Goal: Task Accomplishment & Management: Manage account settings

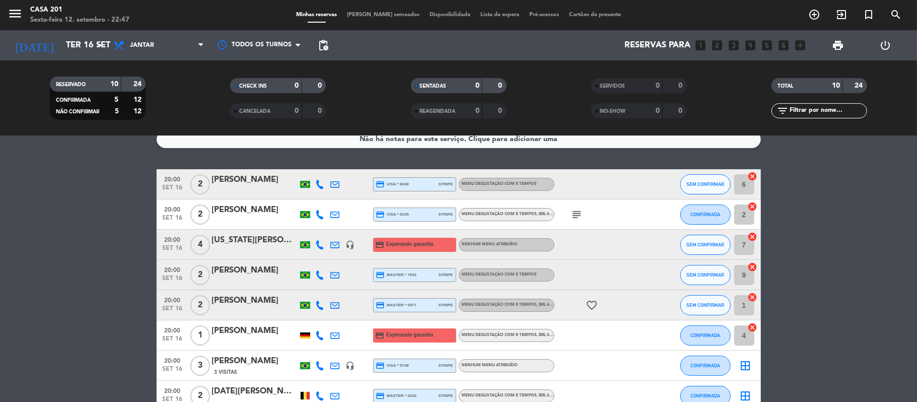
scroll to position [14, 0]
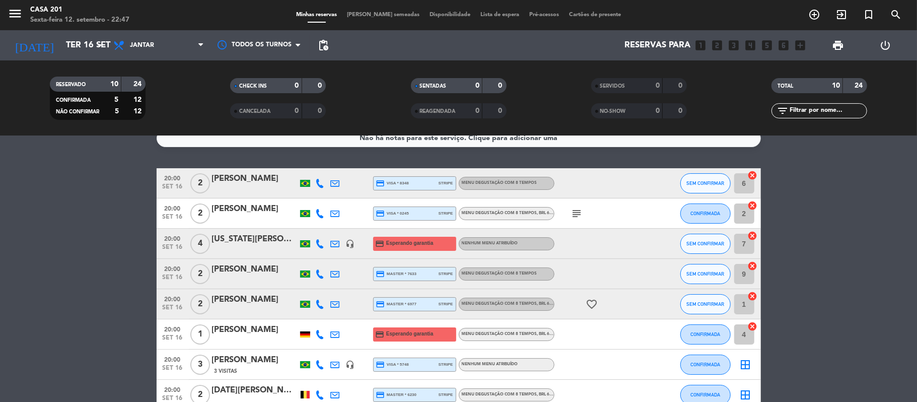
click at [385, 17] on span "[PERSON_NAME] semeadas" at bounding box center [383, 15] width 83 height 6
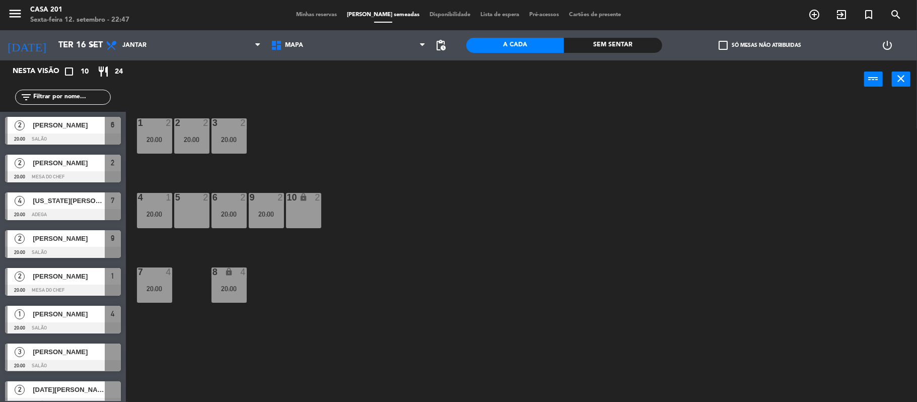
click at [194, 210] on div "5 2" at bounding box center [191, 210] width 35 height 35
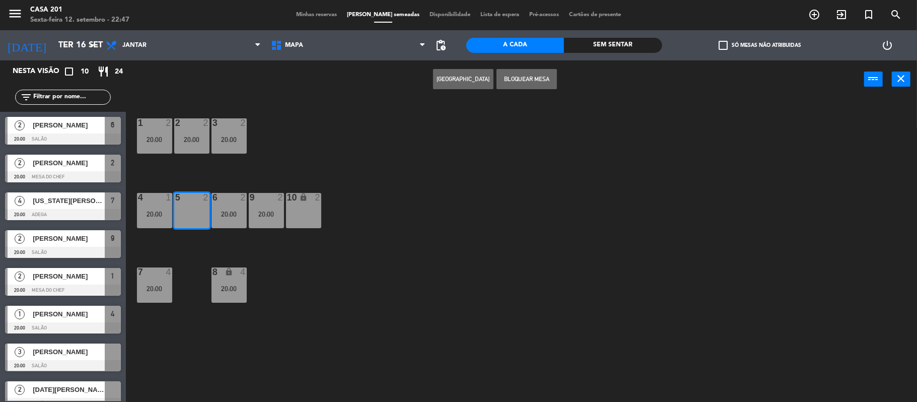
click at [461, 76] on button "[GEOGRAPHIC_DATA]" at bounding box center [463, 79] width 60 height 20
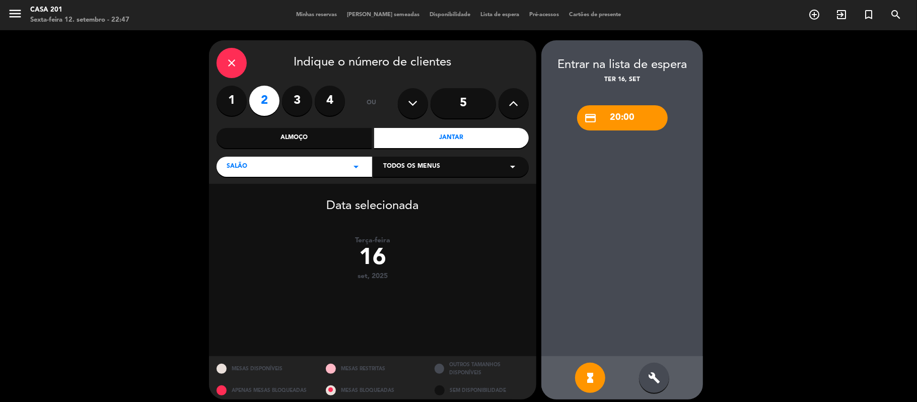
click at [403, 144] on div "Jantar" at bounding box center [451, 138] width 155 height 20
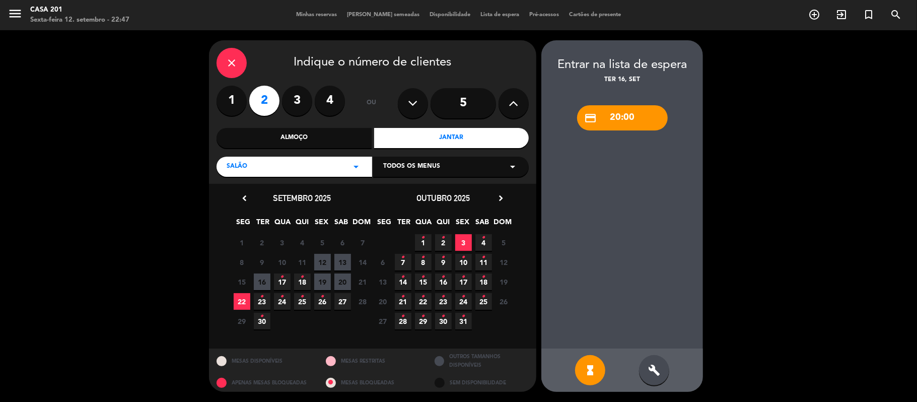
click at [260, 284] on span "16" at bounding box center [262, 281] width 17 height 17
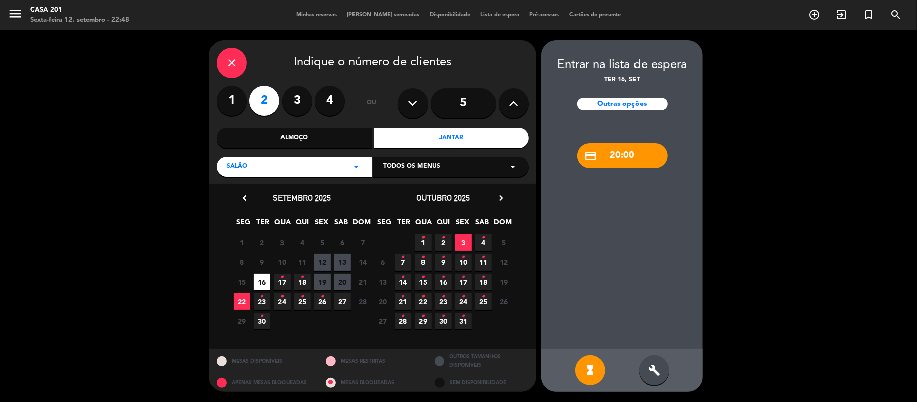
click at [641, 154] on div "credit_card 20:00" at bounding box center [622, 155] width 91 height 25
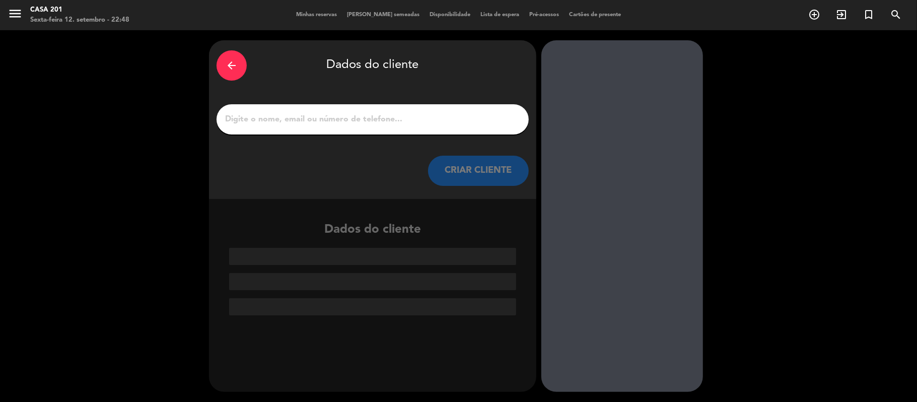
click at [235, 57] on div "arrow_back" at bounding box center [232, 65] width 30 height 30
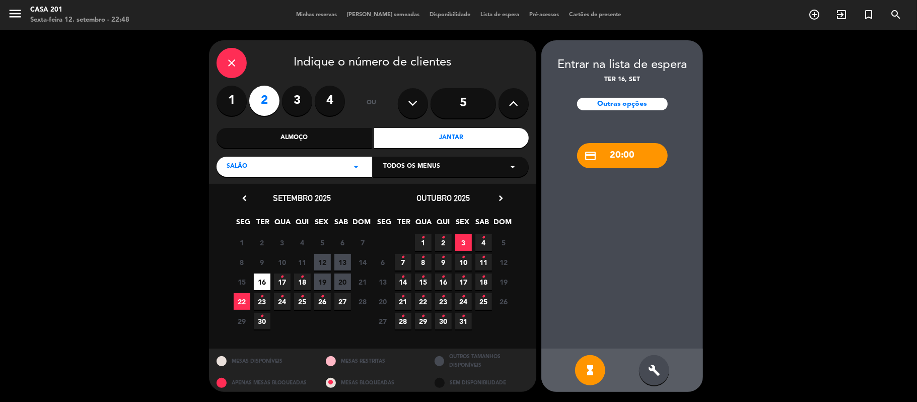
click at [235, 57] on icon "close" at bounding box center [232, 63] width 12 height 12
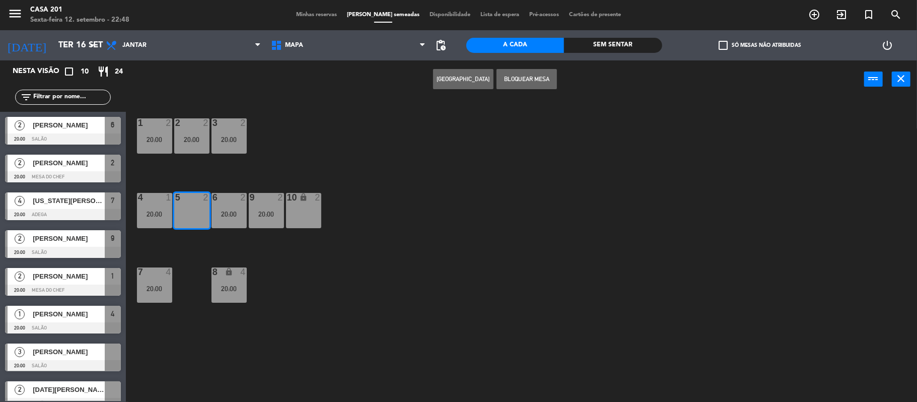
click at [327, 12] on span "Minhas reservas" at bounding box center [316, 15] width 51 height 6
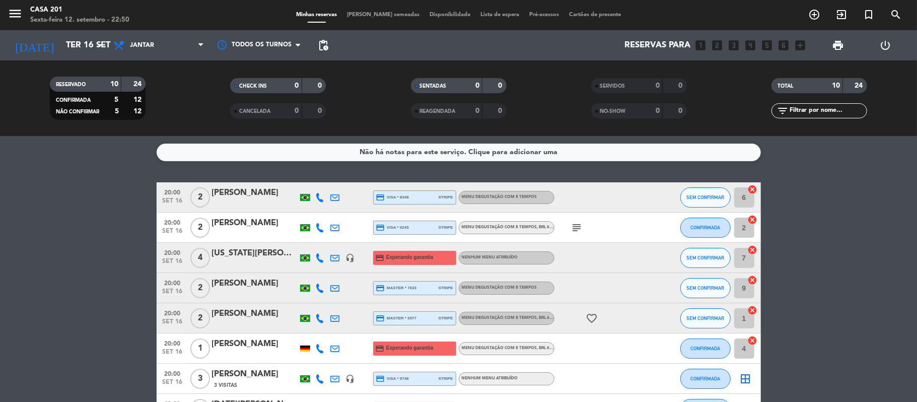
click at [581, 227] on icon "subject" at bounding box center [577, 228] width 12 height 12
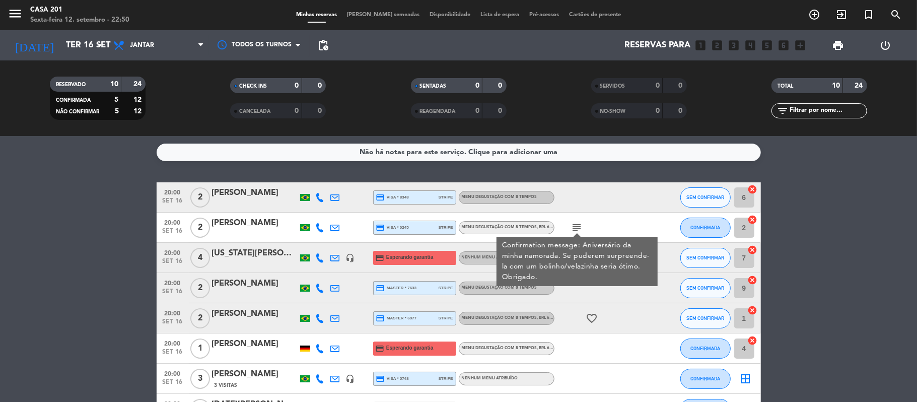
click at [621, 299] on div at bounding box center [599, 288] width 91 height 30
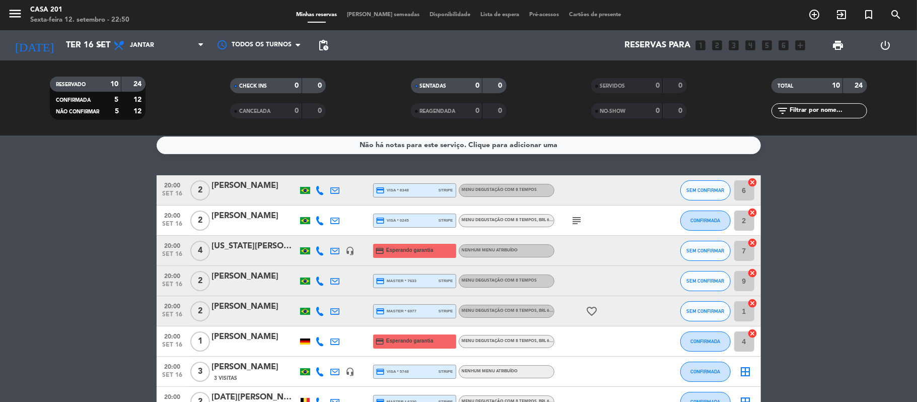
scroll to position [3, 0]
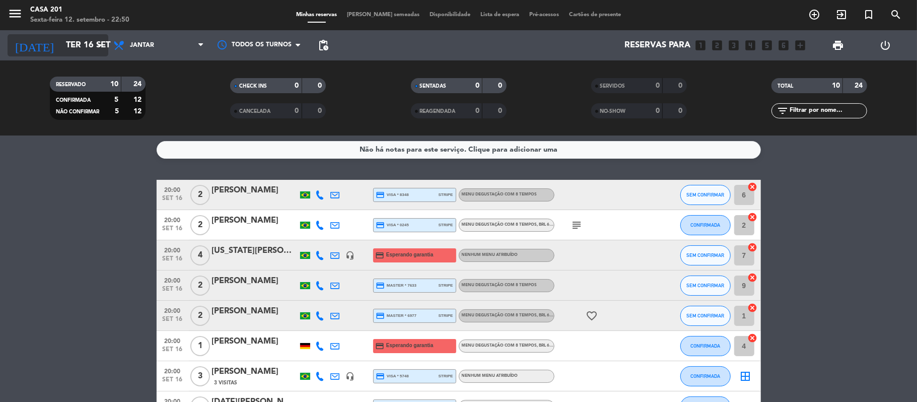
click at [89, 45] on input "Ter 16 set" at bounding box center [115, 46] width 109 height 20
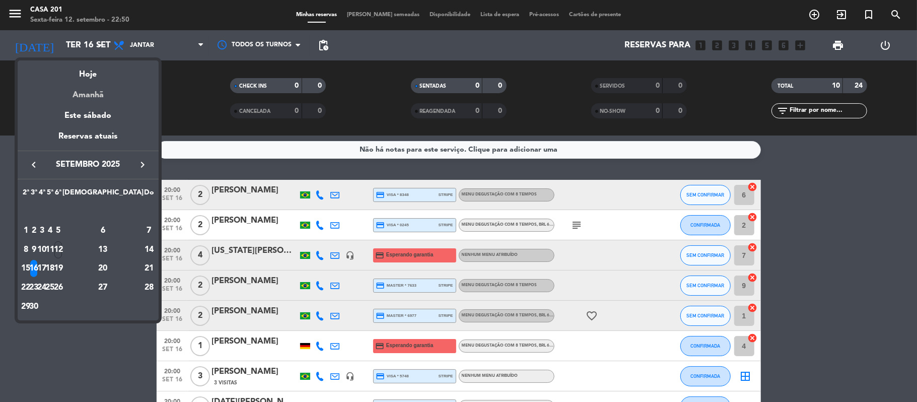
click at [103, 93] on div "Amanhã" at bounding box center [88, 91] width 141 height 21
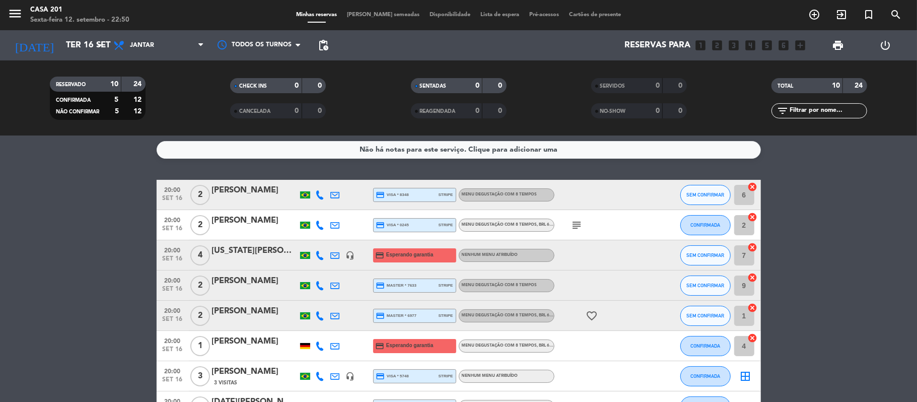
type input "Sáb 13 set"
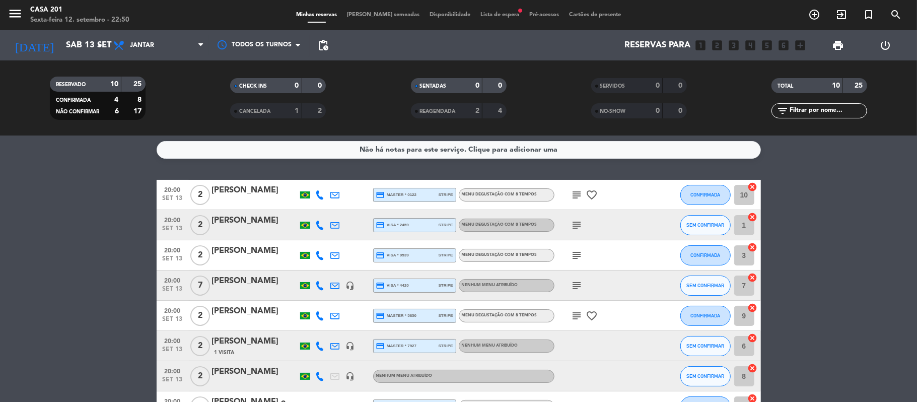
click at [577, 194] on icon "subject" at bounding box center [577, 195] width 12 height 12
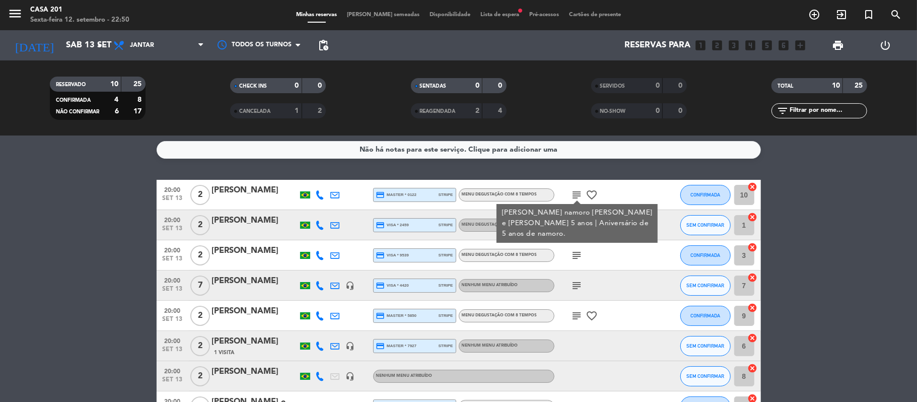
click at [597, 240] on div "subject" at bounding box center [599, 255] width 91 height 30
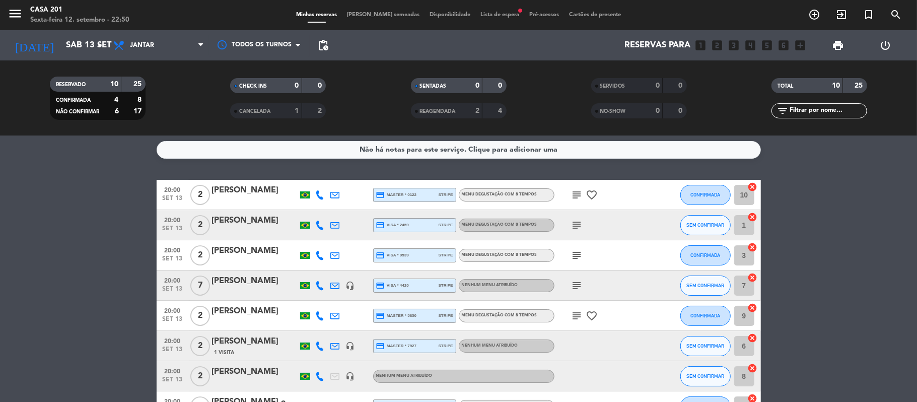
click at [579, 222] on icon "subject" at bounding box center [577, 225] width 12 height 12
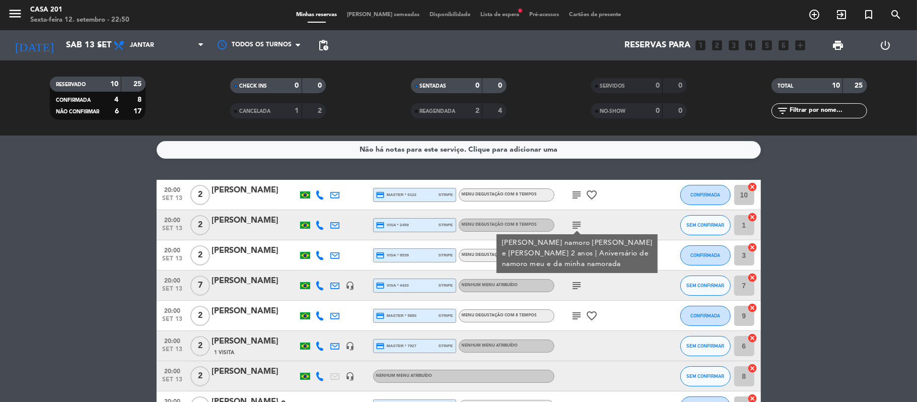
click at [607, 282] on div "subject" at bounding box center [599, 285] width 91 height 30
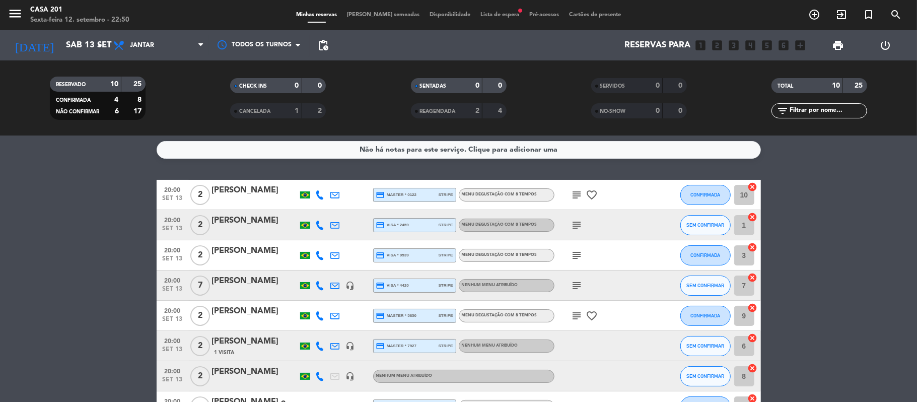
click at [578, 254] on icon "subject" at bounding box center [577, 255] width 12 height 12
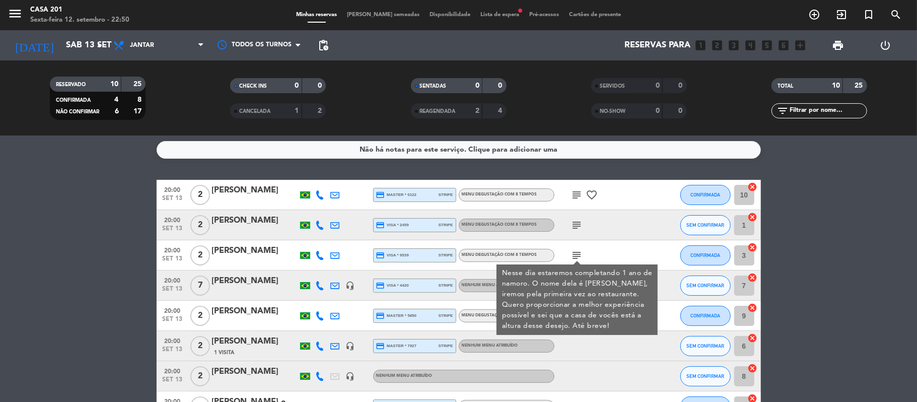
click at [639, 234] on div "subject" at bounding box center [599, 225] width 91 height 30
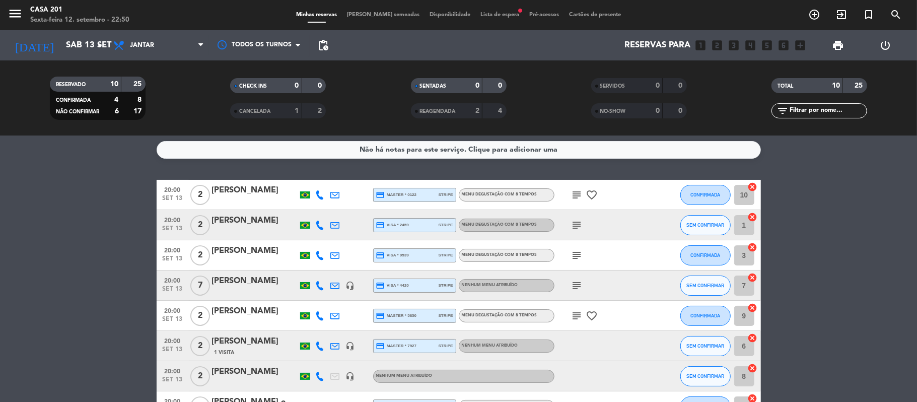
click at [572, 285] on icon "subject" at bounding box center [577, 285] width 12 height 12
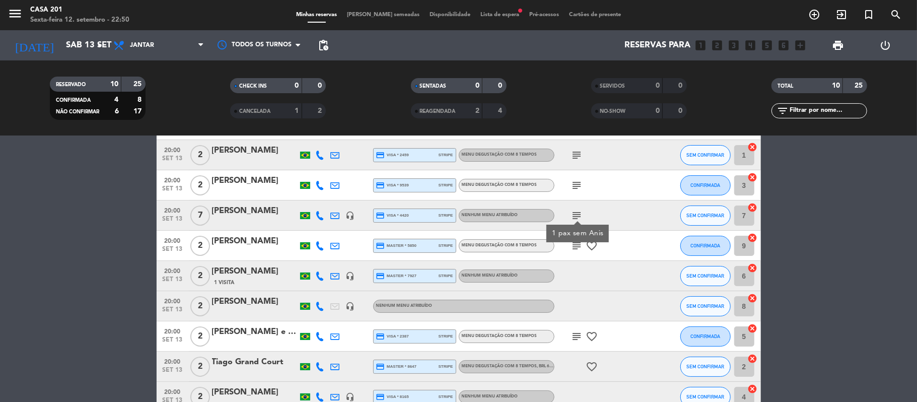
scroll to position [75, 0]
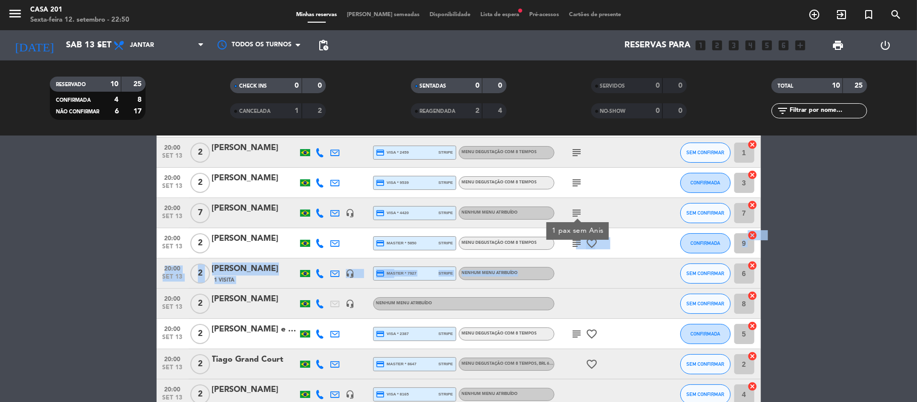
drag, startPoint x: 567, startPoint y: 270, endPoint x: 574, endPoint y: 259, distance: 13.1
click at [574, 259] on div at bounding box center [599, 273] width 91 height 30
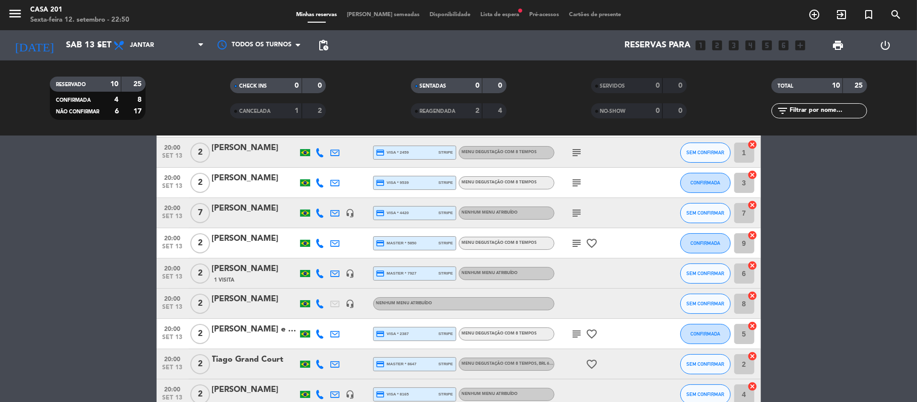
click at [575, 248] on icon "subject" at bounding box center [577, 243] width 12 height 12
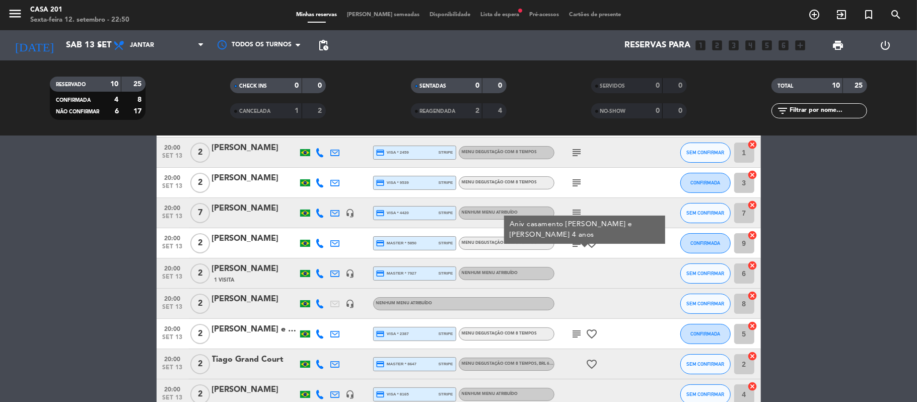
scroll to position [132, 0]
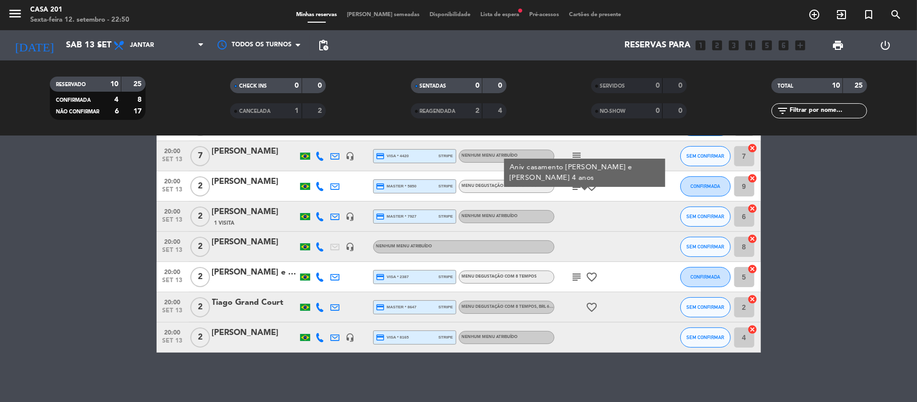
click at [577, 278] on icon "subject" at bounding box center [577, 277] width 12 height 12
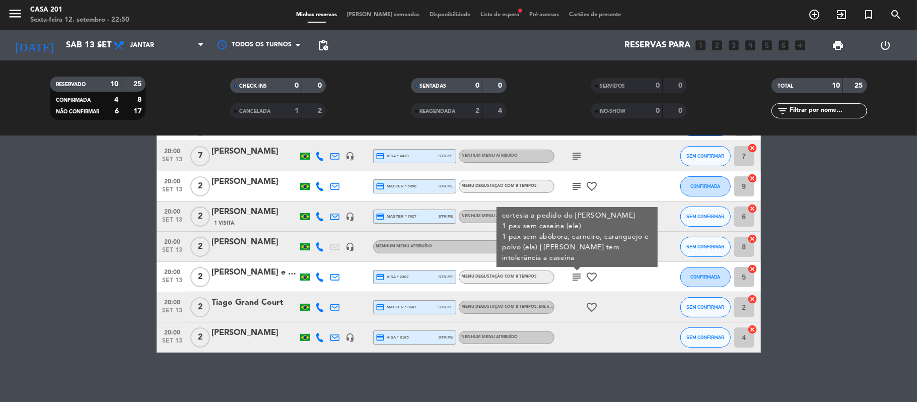
click at [577, 278] on icon "subject" at bounding box center [577, 277] width 12 height 12
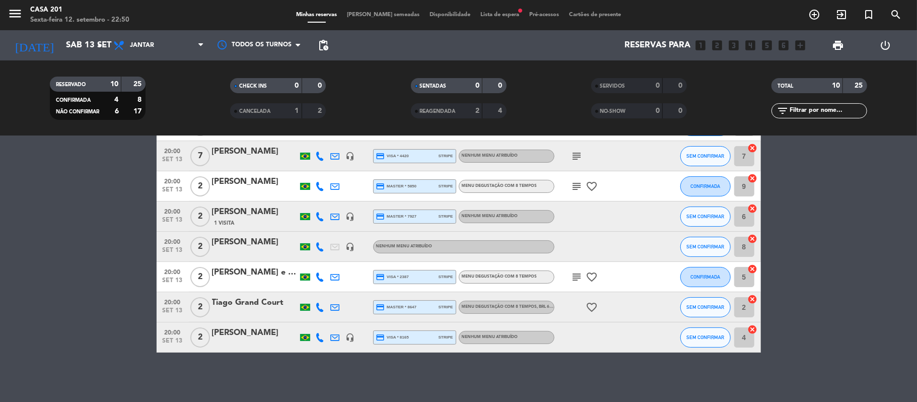
click at [577, 278] on icon "subject" at bounding box center [577, 277] width 12 height 12
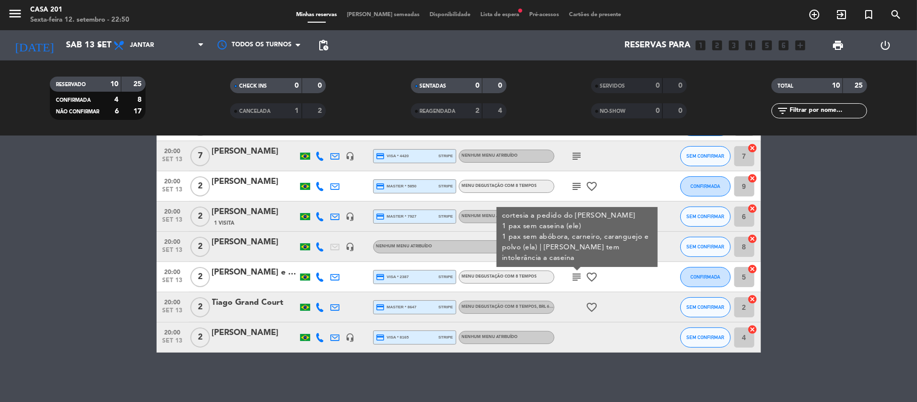
click at [643, 188] on div "subject favorite_border" at bounding box center [599, 186] width 91 height 30
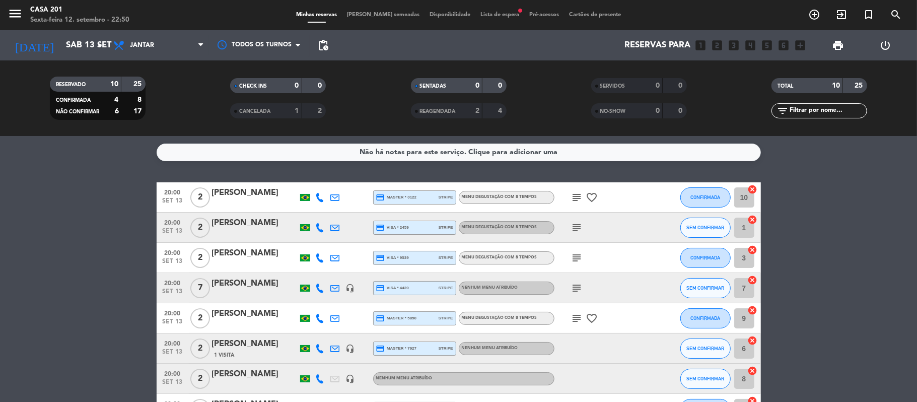
scroll to position [27, 0]
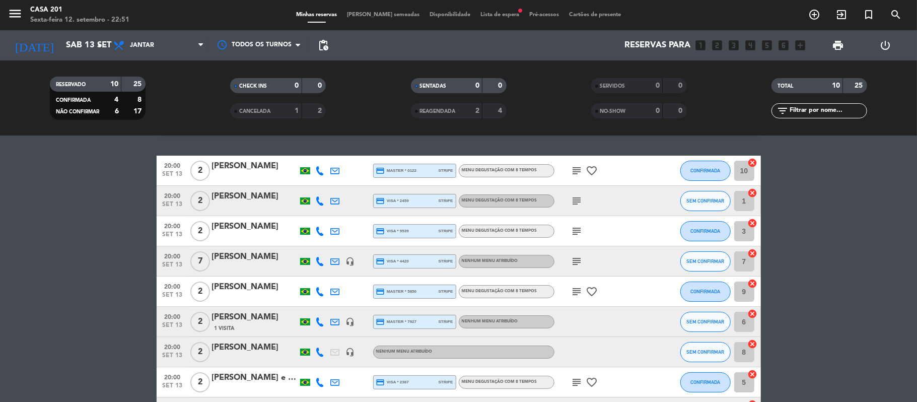
click at [579, 170] on icon "subject" at bounding box center [577, 171] width 12 height 12
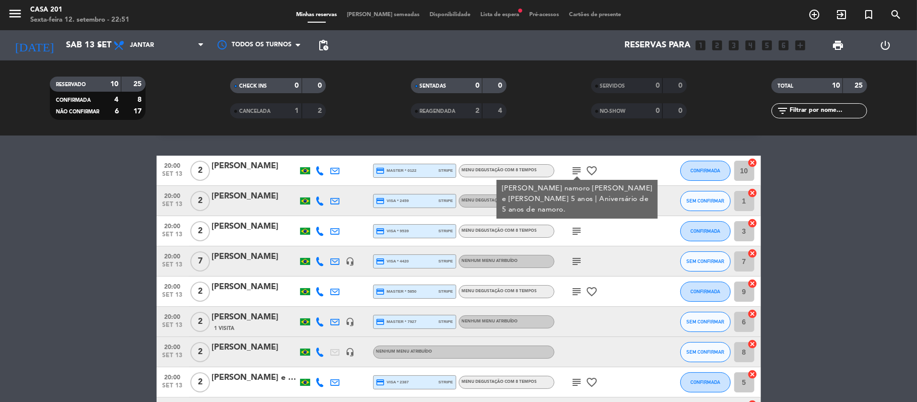
click at [575, 228] on icon "subject" at bounding box center [577, 231] width 12 height 12
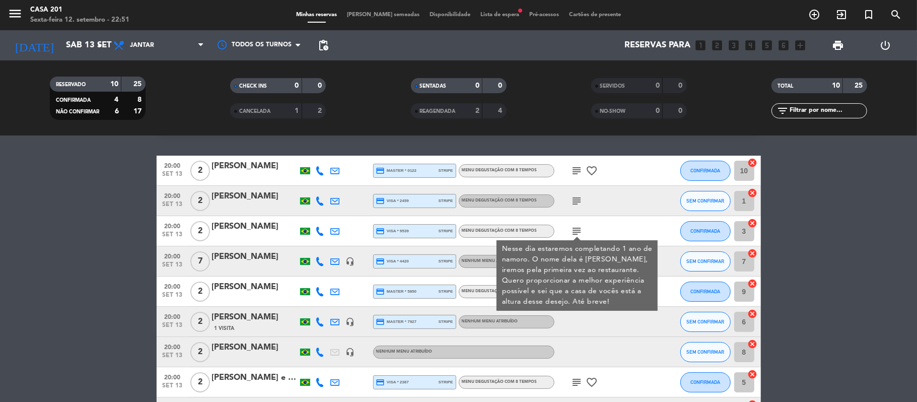
click at [573, 198] on icon "subject" at bounding box center [577, 201] width 12 height 12
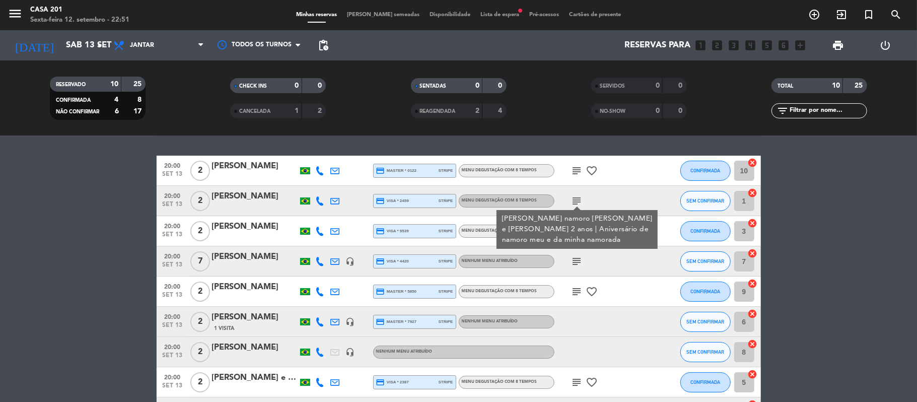
click at [575, 293] on icon "subject" at bounding box center [577, 291] width 12 height 12
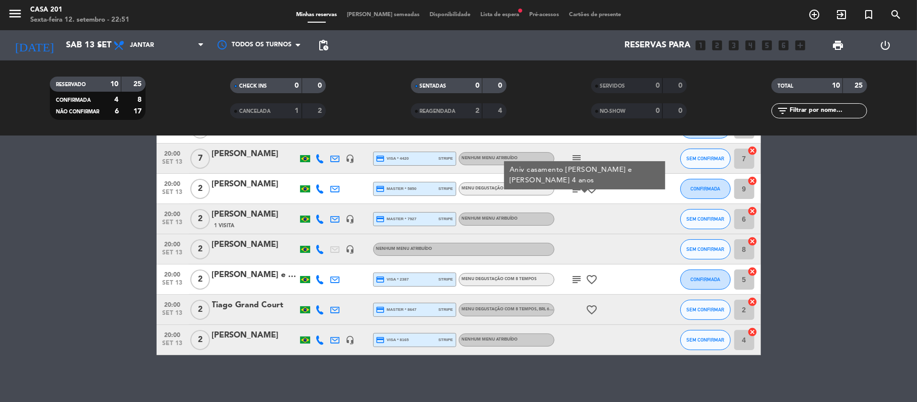
scroll to position [132, 0]
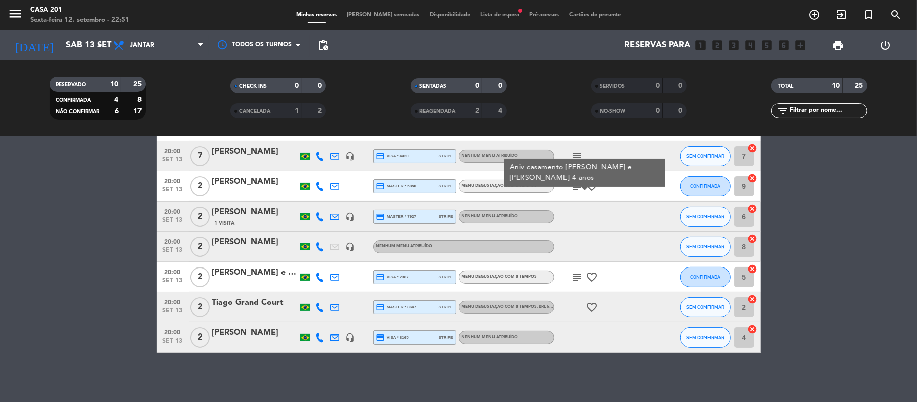
click at [574, 278] on icon "subject" at bounding box center [577, 277] width 12 height 12
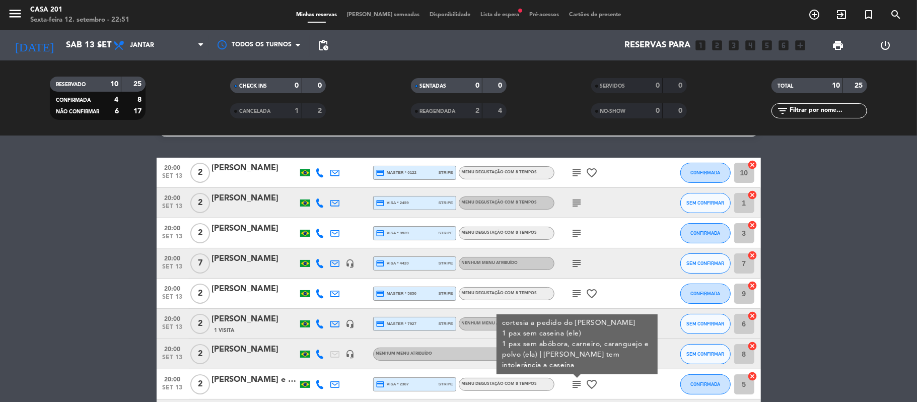
scroll to position [0, 0]
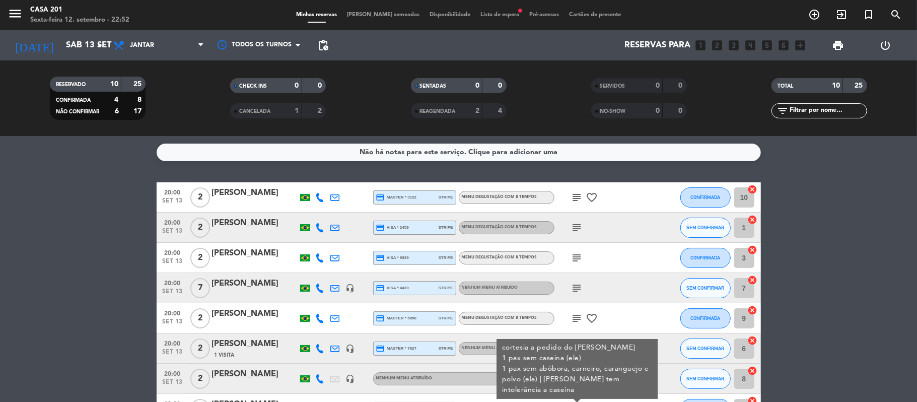
click at [119, 301] on bookings-row "20:00 [DATE] 2 [PERSON_NAME] credit_card master * 0122 stripe Menu degustação c…" at bounding box center [458, 333] width 917 height 302
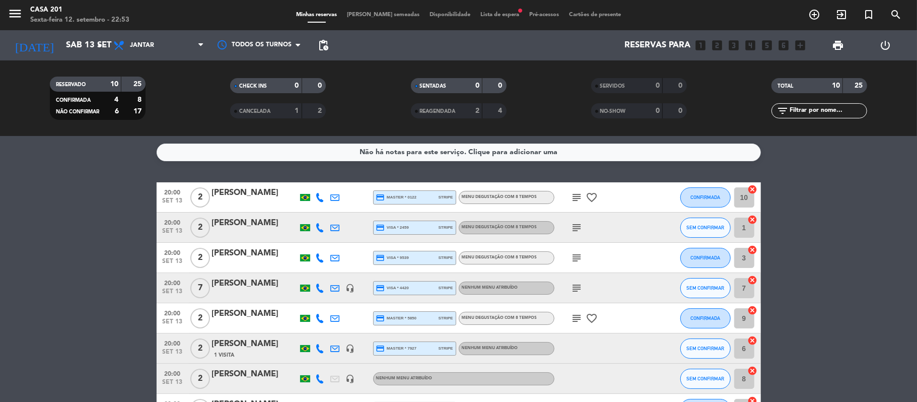
click at [500, 14] on span "Lista de espera fiber_manual_record" at bounding box center [499, 15] width 49 height 6
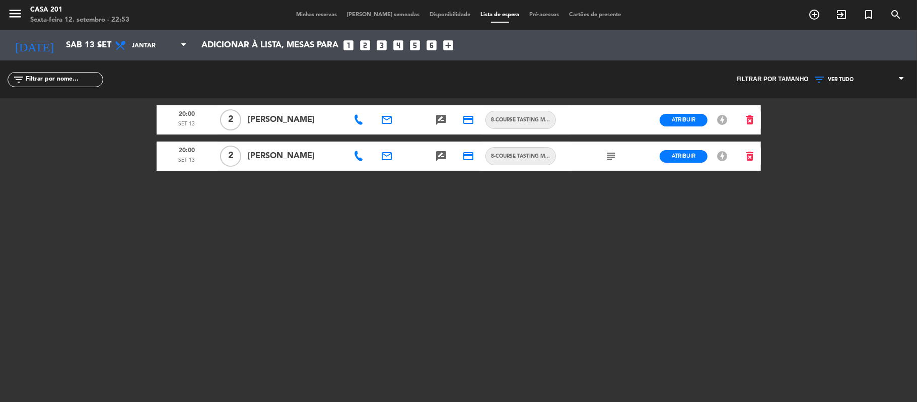
click at [322, 18] on div "Minhas reservas Mesas semeadas Disponibilidade Lista de espera Pré-acessos Cart…" at bounding box center [458, 15] width 335 height 9
click at [321, 12] on span "Minhas reservas" at bounding box center [316, 15] width 51 height 6
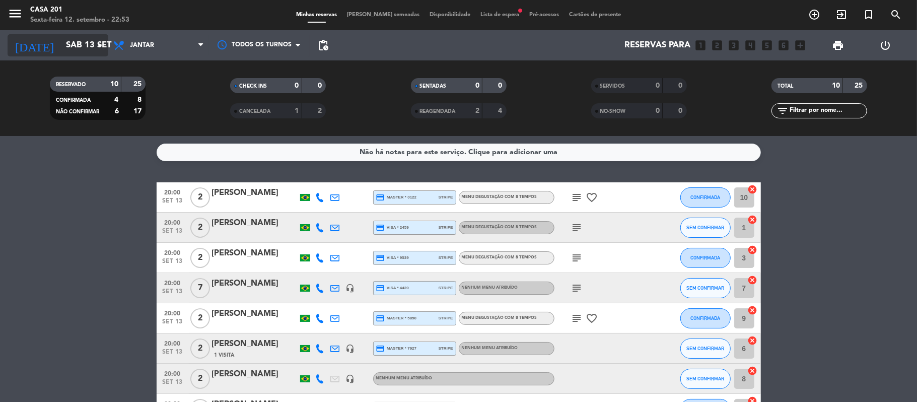
click at [75, 44] on input "Sáb 13 set" at bounding box center [115, 46] width 109 height 20
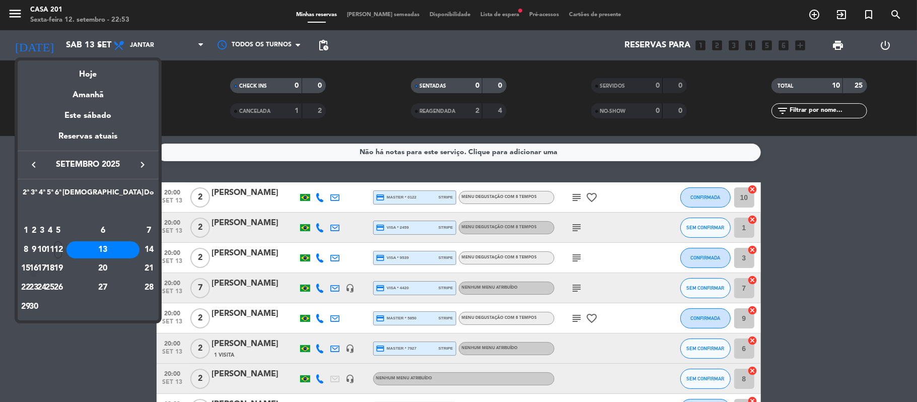
click at [38, 260] on div "16" at bounding box center [34, 268] width 8 height 17
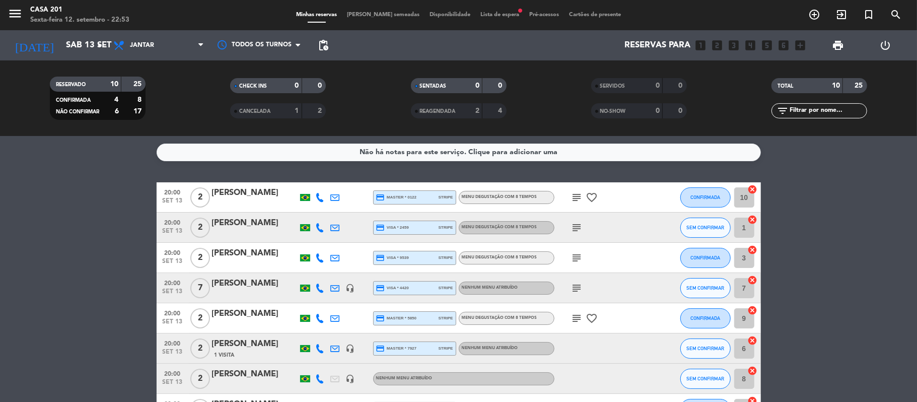
type input "Ter 16 set"
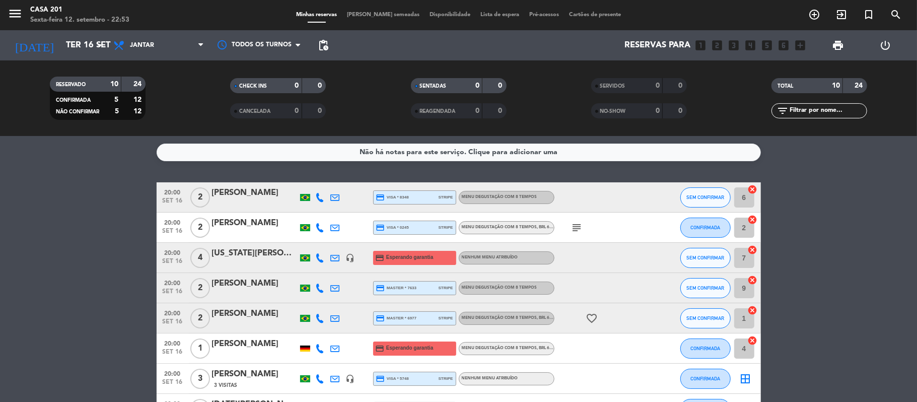
click at [474, 9] on div "menu Casa 201 Sexta-feira 12. setembro - 22:53 Minhas reservas Mesas semeadas D…" at bounding box center [458, 15] width 917 height 30
click at [477, 12] on span "Lista de espera" at bounding box center [499, 15] width 49 height 6
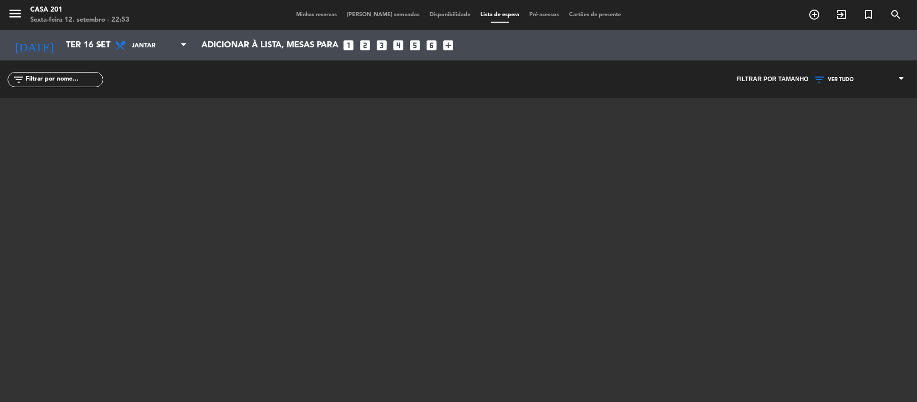
click at [338, 8] on div "menu Casa 201 Sexta-feira 12. setembro - 22:53 Minhas reservas Mesas semeadas D…" at bounding box center [458, 15] width 917 height 30
click at [318, 15] on span "Minhas reservas" at bounding box center [316, 15] width 51 height 6
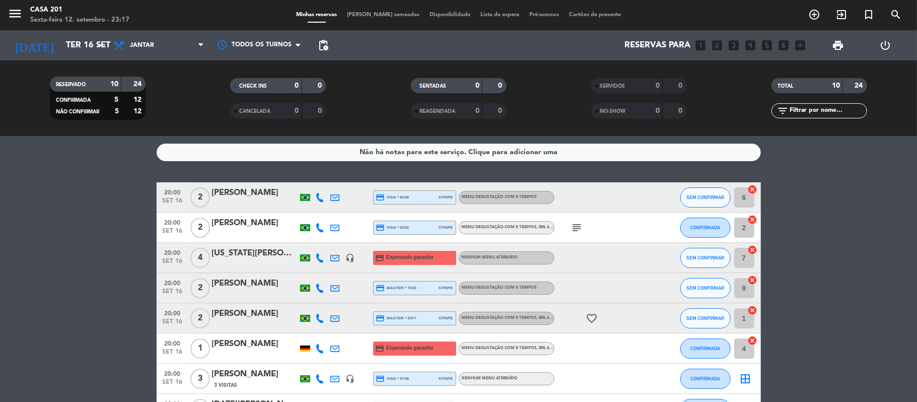
click at [364, 11] on div "Minhas reservas Mesas semeadas Disponibilidade Lista de espera Pré-acessos Cart…" at bounding box center [458, 15] width 335 height 9
click at [369, 13] on span "[PERSON_NAME] semeadas" at bounding box center [383, 15] width 83 height 6
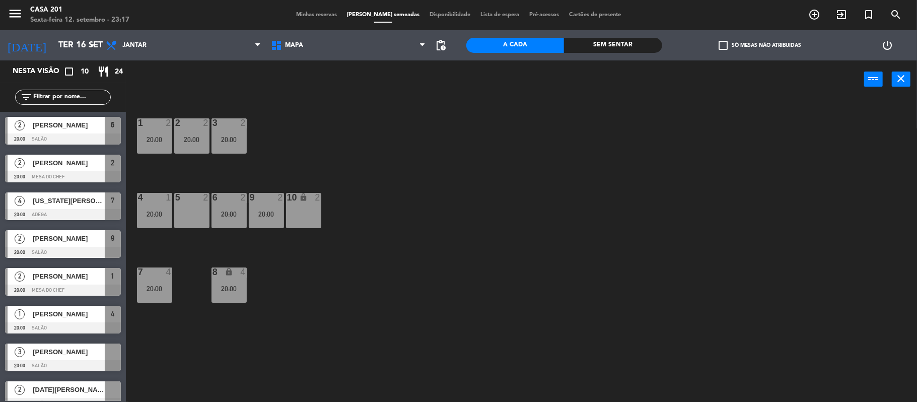
click at [191, 216] on div "5 2" at bounding box center [191, 210] width 35 height 35
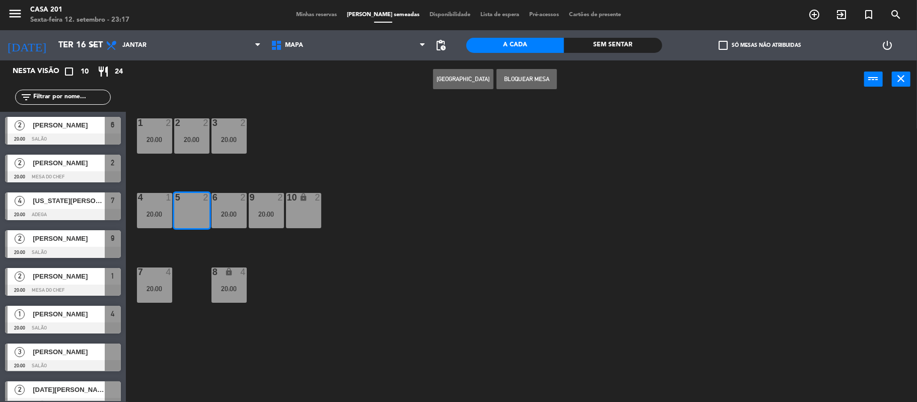
scroll to position [89, 0]
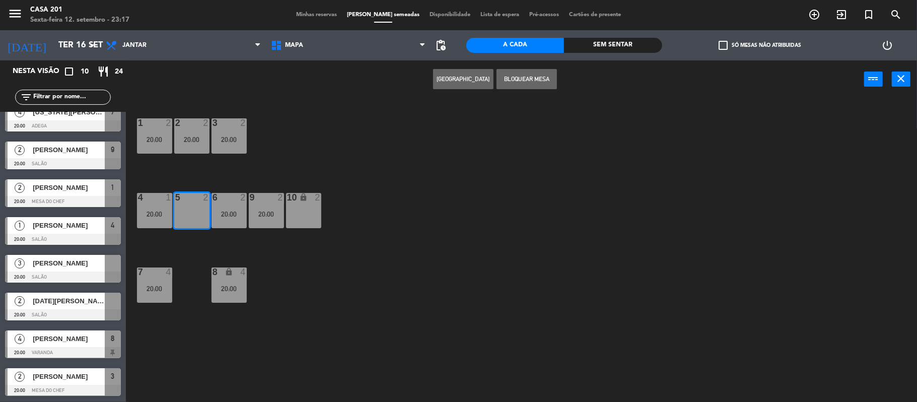
click at [77, 304] on span "[DATE][PERSON_NAME]" at bounding box center [69, 301] width 72 height 11
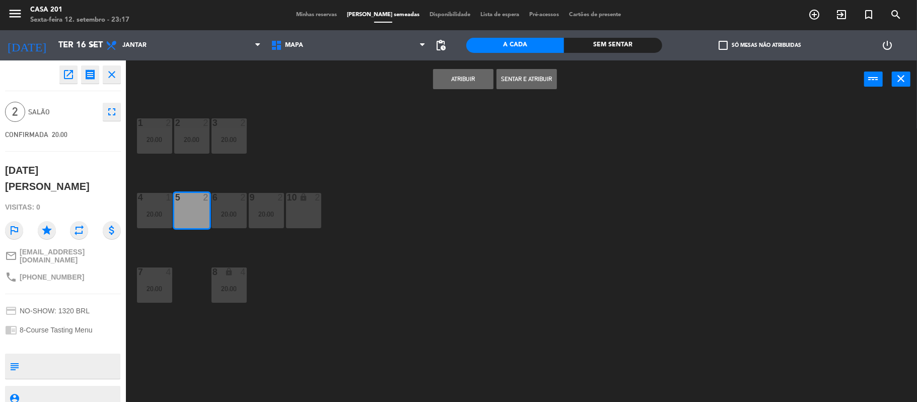
click at [249, 326] on div "1 2 20:00 2 2 20:00 3 2 20:00 4 1 20:00 5 2 6 2 20:00 9 2 20:00 10 lock 2 7 4 2…" at bounding box center [526, 252] width 782 height 304
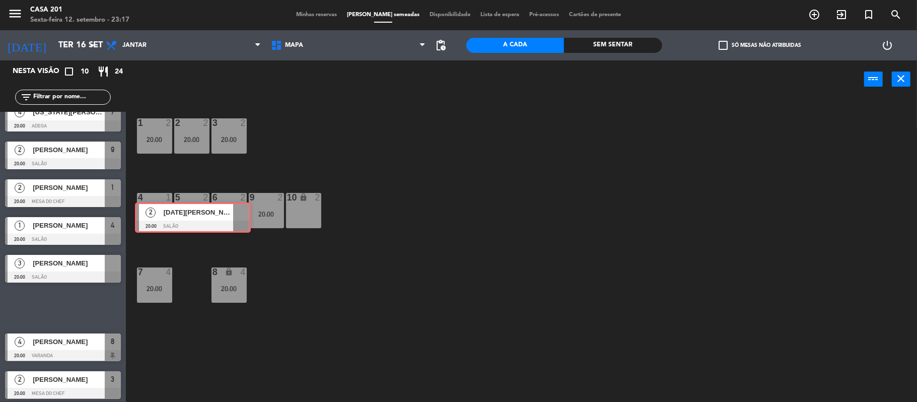
drag, startPoint x: 80, startPoint y: 306, endPoint x: 208, endPoint y: 214, distance: 158.2
click at [208, 214] on div "Nesta visão crop_square 10 restaurant 24 filter_list 2 Edgard marques 20:00 Sal…" at bounding box center [458, 231] width 917 height 343
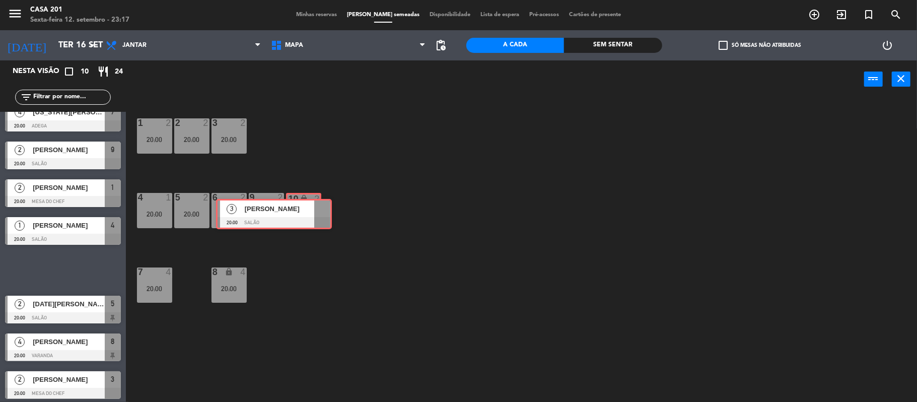
drag, startPoint x: 81, startPoint y: 266, endPoint x: 293, endPoint y: 210, distance: 219.2
click at [293, 210] on div "Nesta visão crop_square 10 restaurant 24 filter_list 2 Edgard marques 20:00 Sal…" at bounding box center [458, 231] width 917 height 343
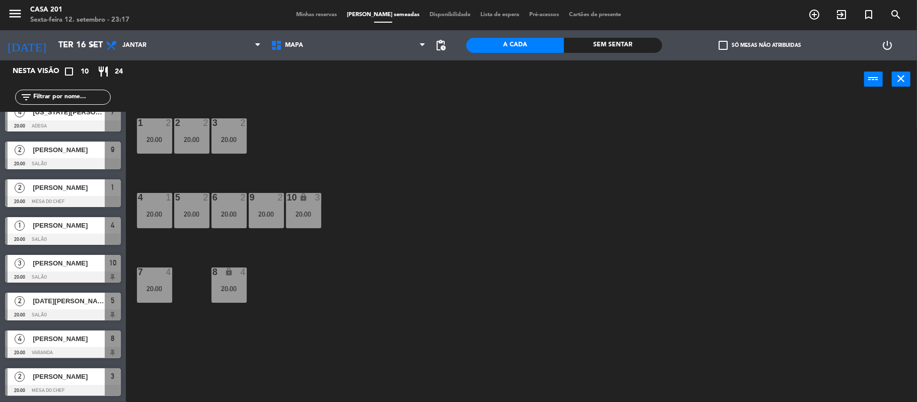
click at [417, 242] on div "1 2 20:00 2 2 20:00 3 2 20:00 4 1 20:00 5 2 20:00 6 2 20:00 9 2 20:00 10 lock 3…" at bounding box center [526, 252] width 782 height 304
drag, startPoint x: 324, startPoint y: 208, endPoint x: 307, endPoint y: 210, distance: 17.2
click at [307, 210] on div "1 2 20:00 2 2 20:00 3 2 20:00 4 1 20:00 5 2 20:00 6 2 20:00 9 2 20:00 10 lock 3…" at bounding box center [526, 252] width 782 height 304
click at [307, 210] on div "20:00" at bounding box center [303, 213] width 35 height 7
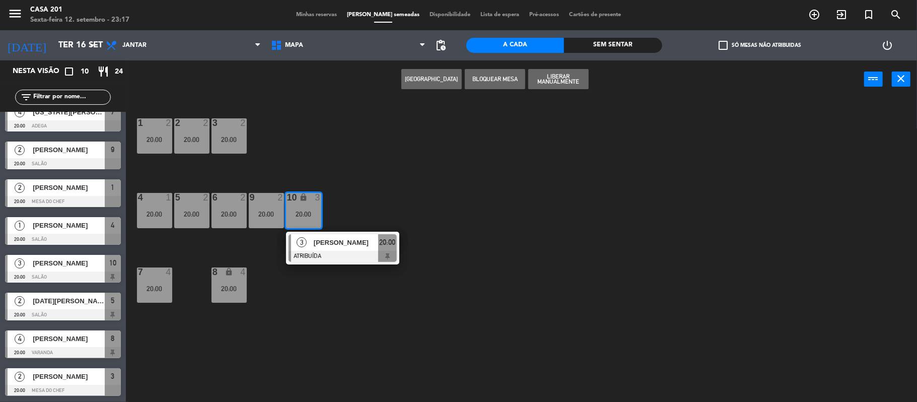
click at [353, 169] on div "1 2 20:00 2 2 20:00 3 2 20:00 4 1 20:00 5 2 20:00 6 2 20:00 9 2 20:00 10 lock 3…" at bounding box center [526, 252] width 782 height 304
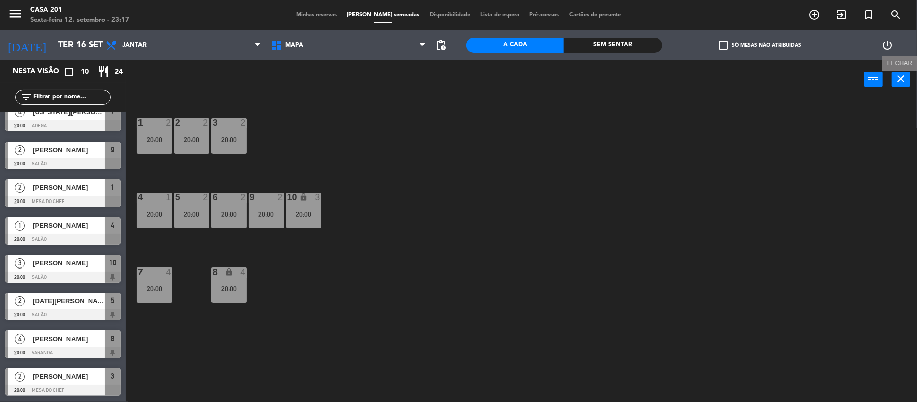
click at [896, 75] on icon "close" at bounding box center [901, 79] width 12 height 12
